Goal: Browse casually

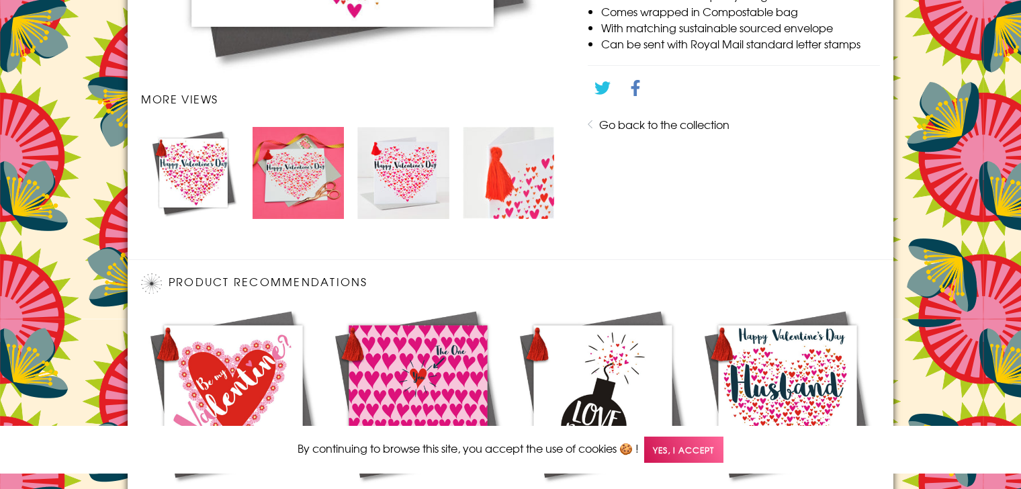
scroll to position [896, 0]
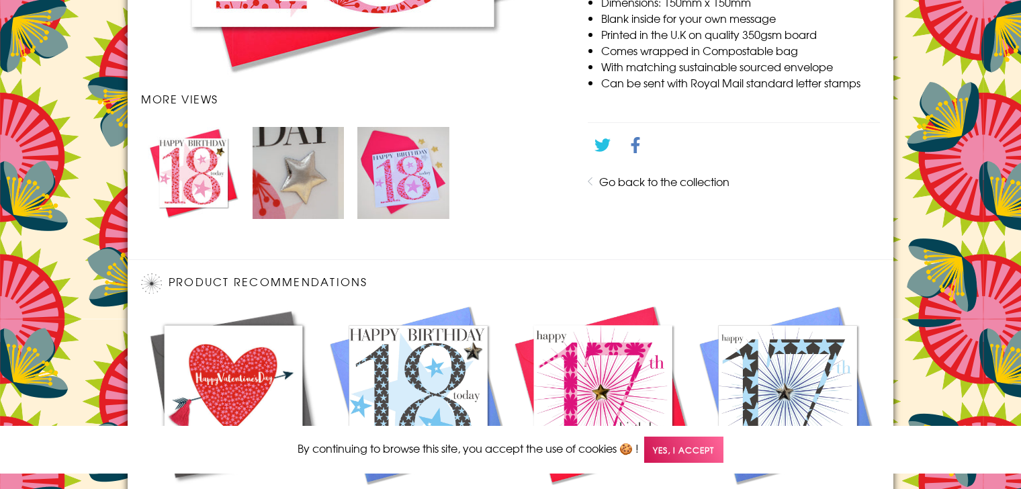
scroll to position [896, 0]
